Goal: Book appointment/travel/reservation

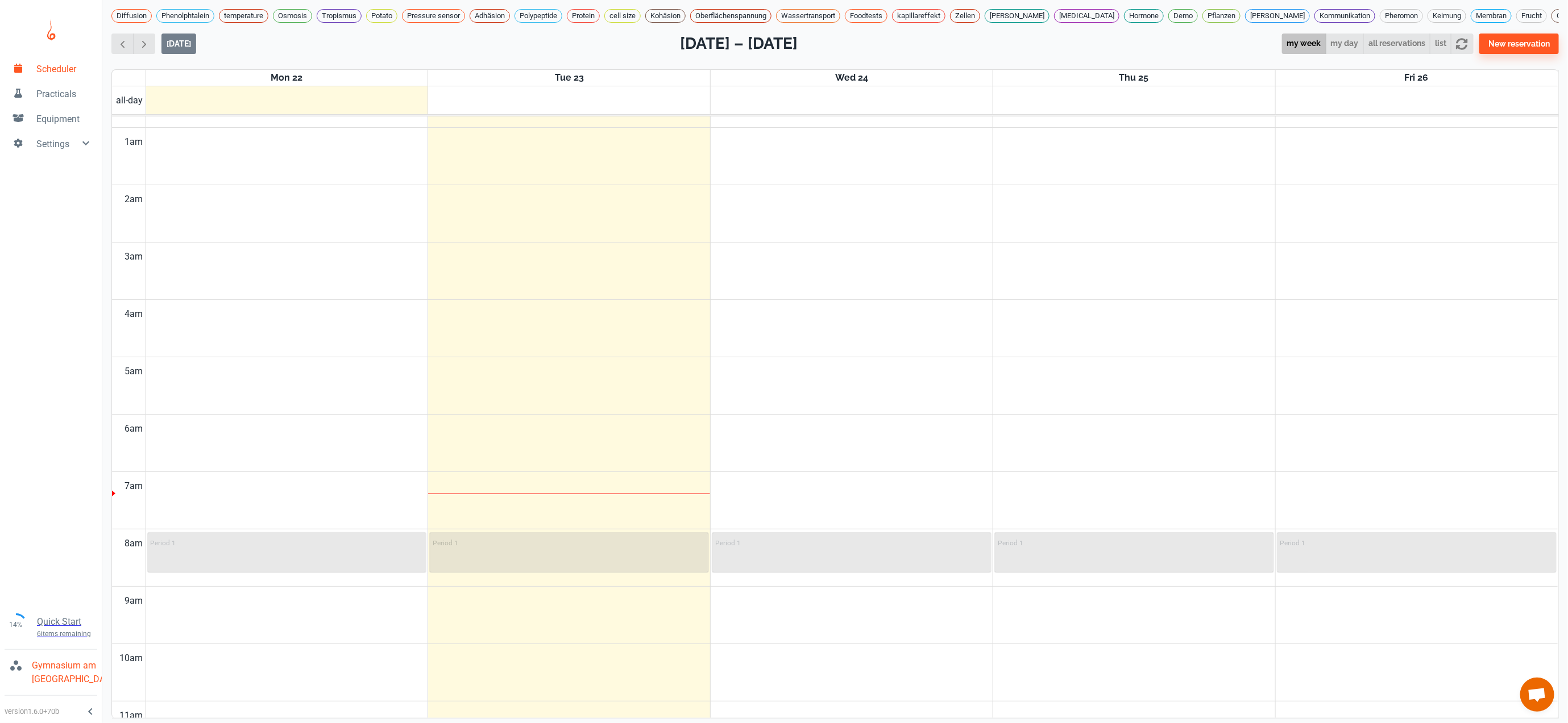
scroll to position [41, 0]
click at [1468, 38] on icon "button" at bounding box center [1463, 44] width 11 height 11
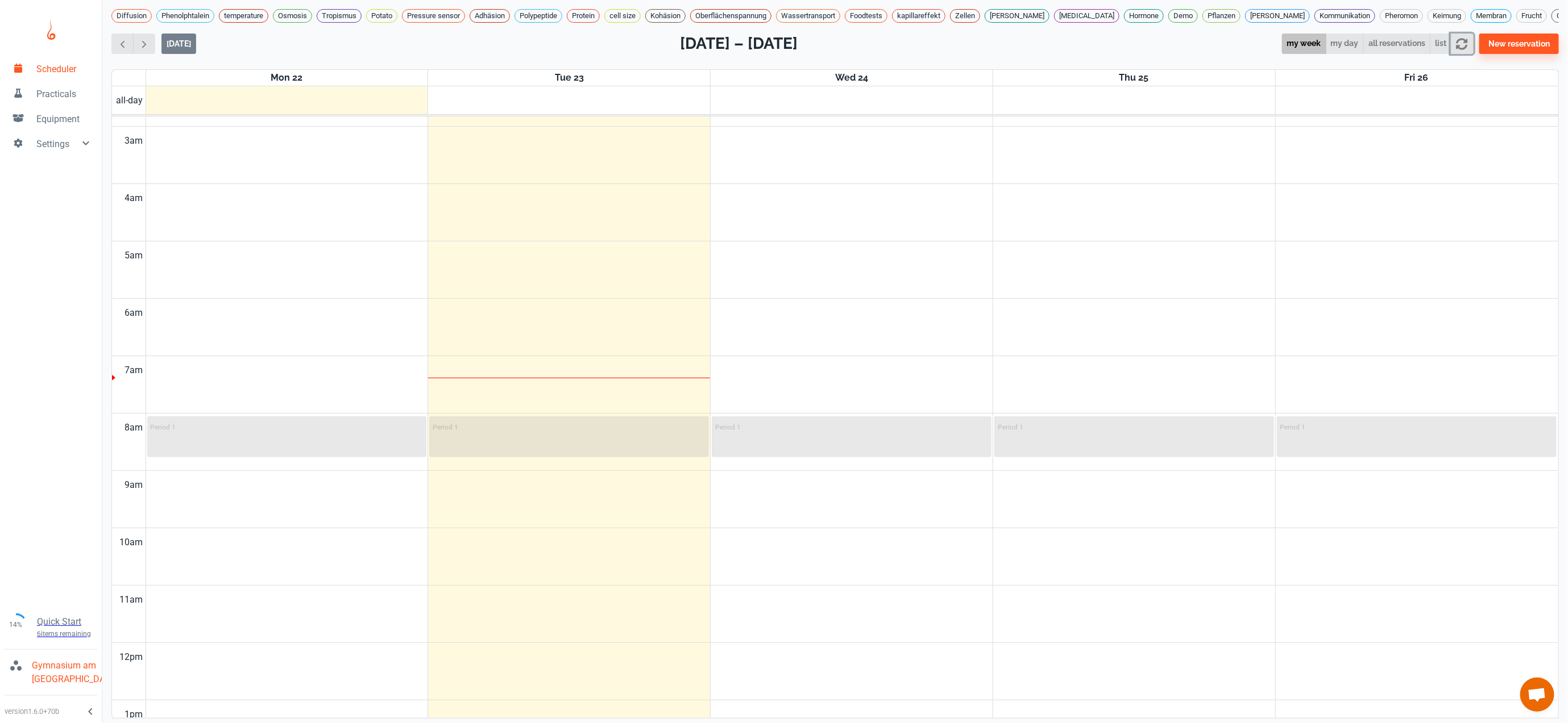
scroll to position [162, 0]
click at [142, 38] on span "button" at bounding box center [144, 44] width 12 height 12
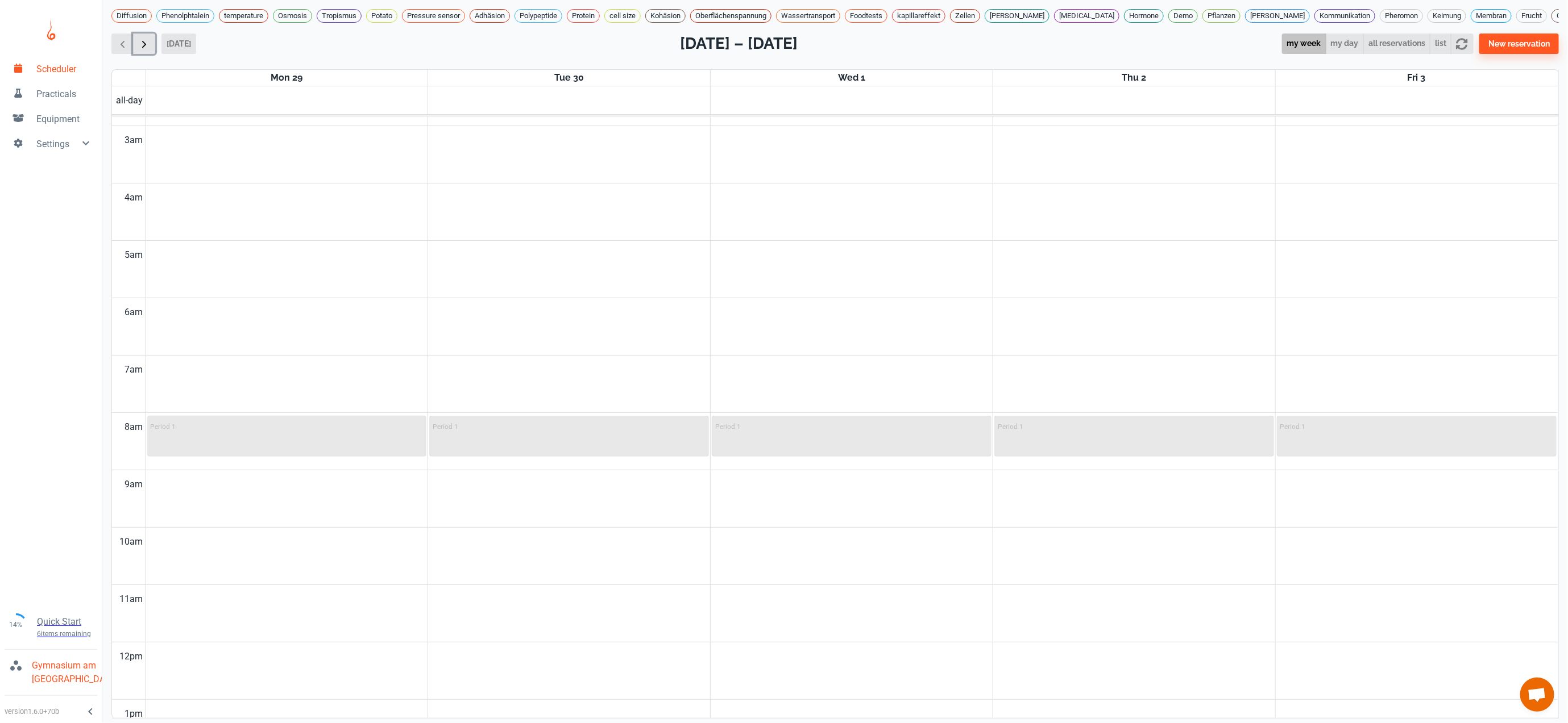
scroll to position [462, 0]
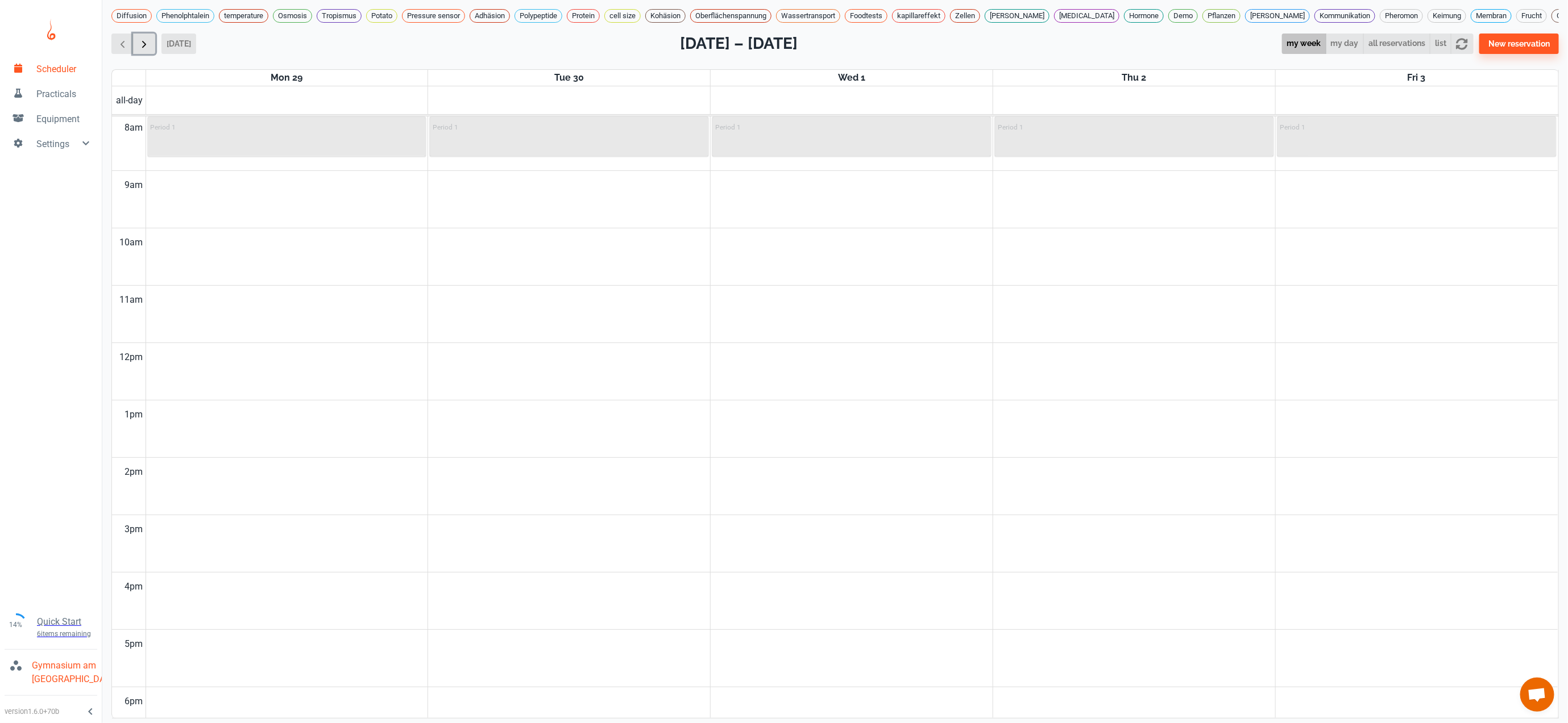
click at [142, 38] on span "button" at bounding box center [144, 44] width 12 height 12
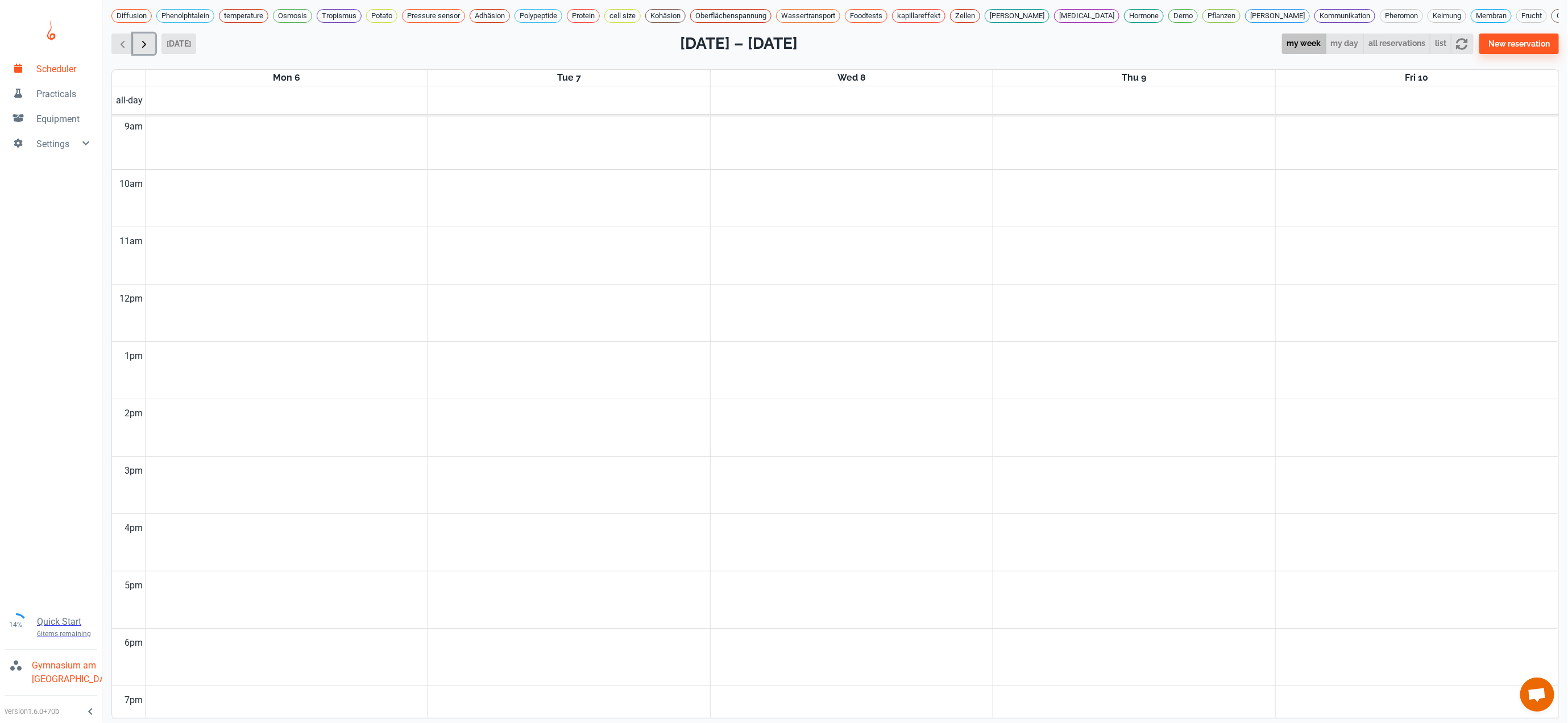
click at [146, 39] on span "button" at bounding box center [144, 44] width 12 height 12
